Goal: Task Accomplishment & Management: Manage account settings

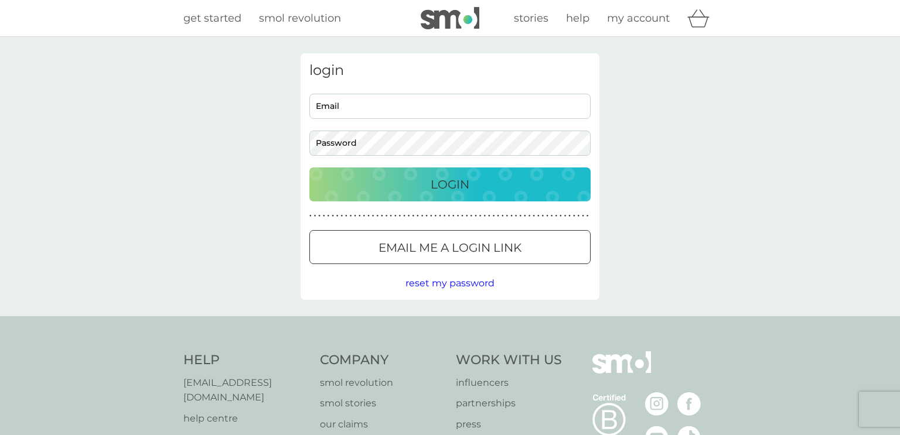
type input "[EMAIL_ADDRESS][DOMAIN_NAME]"
click at [439, 188] on p "Login" at bounding box center [449, 184] width 39 height 19
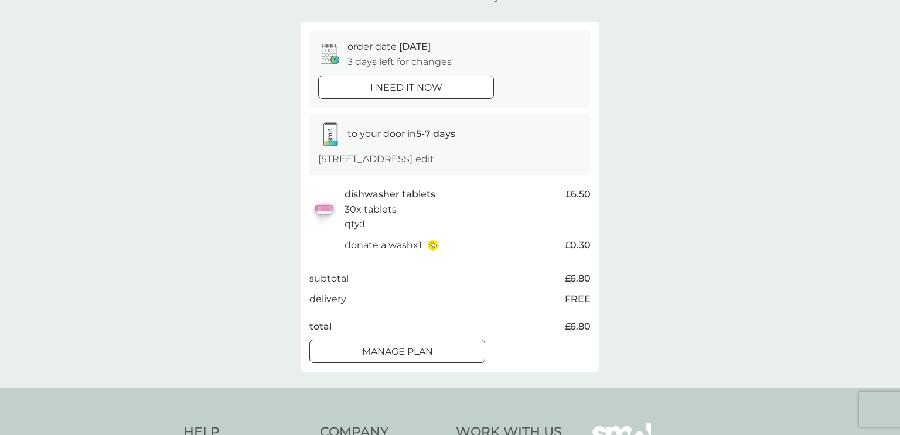
scroll to position [88, 0]
click at [400, 348] on div at bounding box center [397, 351] width 42 height 12
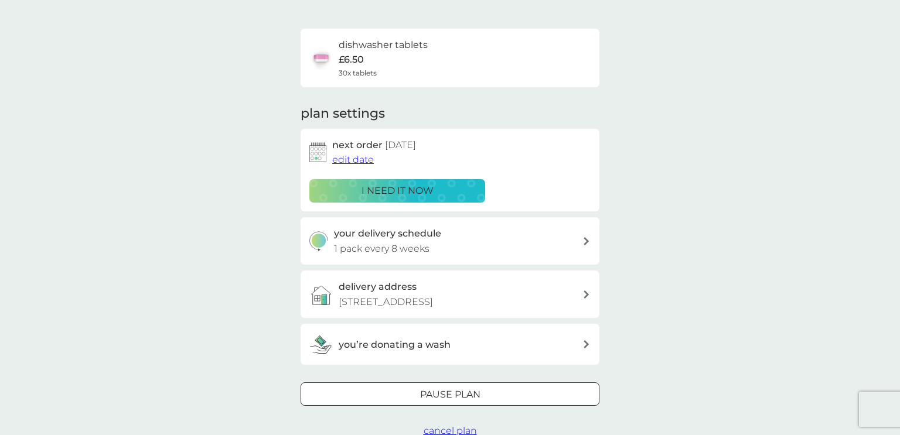
scroll to position [116, 0]
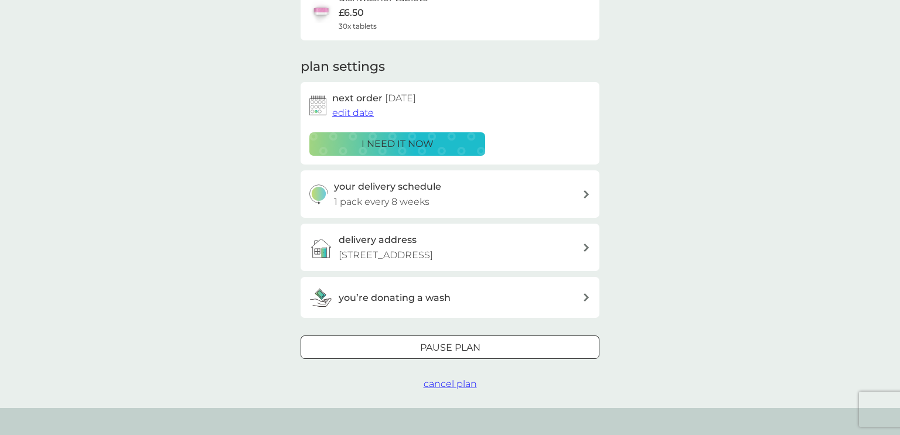
click at [343, 115] on span "edit date" at bounding box center [353, 112] width 42 height 11
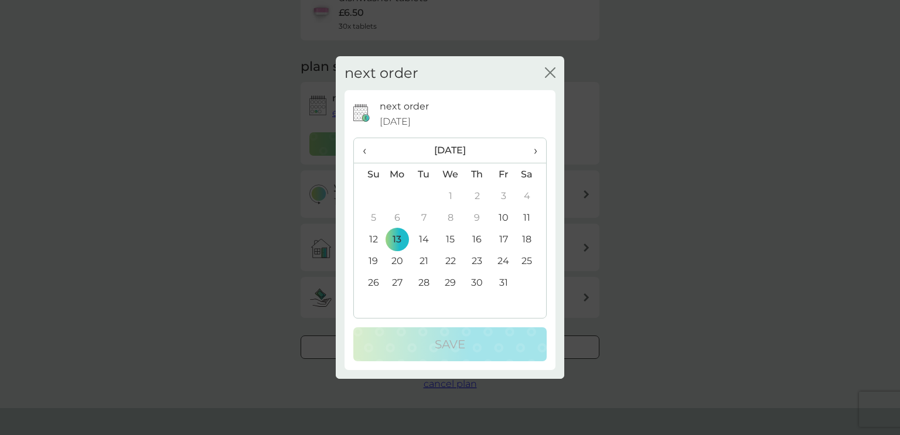
click at [553, 72] on icon "close" at bounding box center [550, 72] width 11 height 11
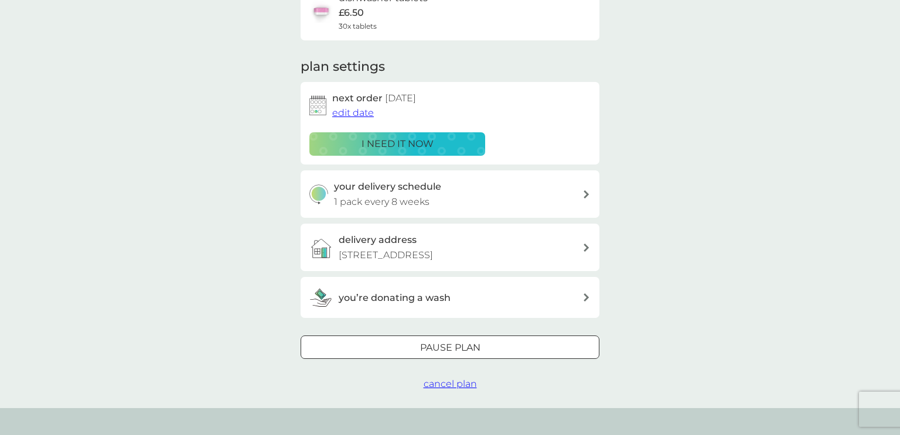
click at [684, 167] on div "your smol plans dishwasher tablets £6.50 30x tablets plan settings next order 1…" at bounding box center [450, 164] width 900 height 487
